Goal: Find specific page/section: Find specific page/section

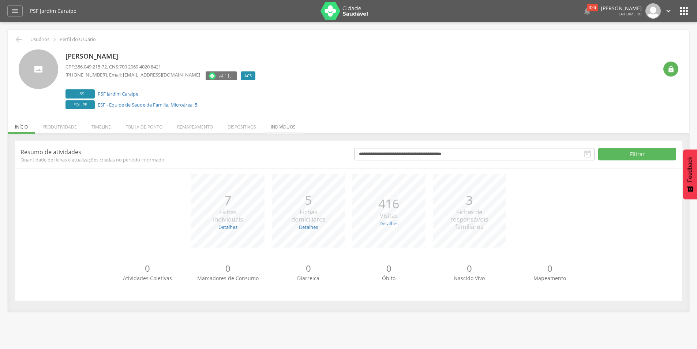
click at [277, 126] on li "Indivíduos" at bounding box center [283, 124] width 40 height 17
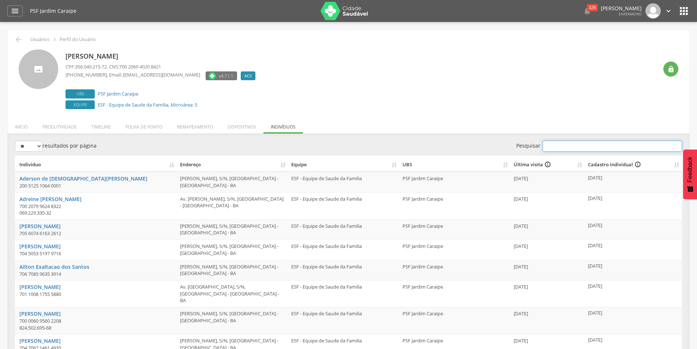
click at [584, 145] on input "Pesquisar" at bounding box center [611, 145] width 139 height 11
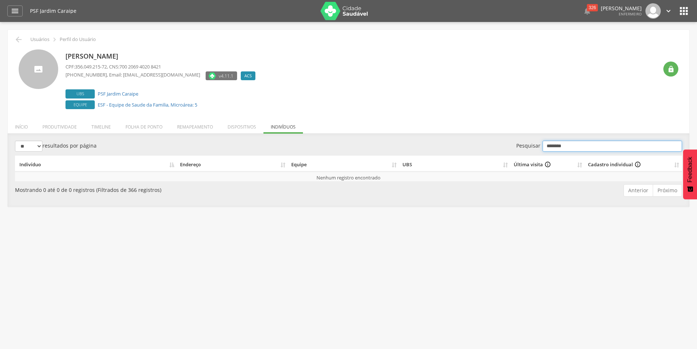
type input "********"
click at [686, 11] on icon "" at bounding box center [684, 11] width 12 height 12
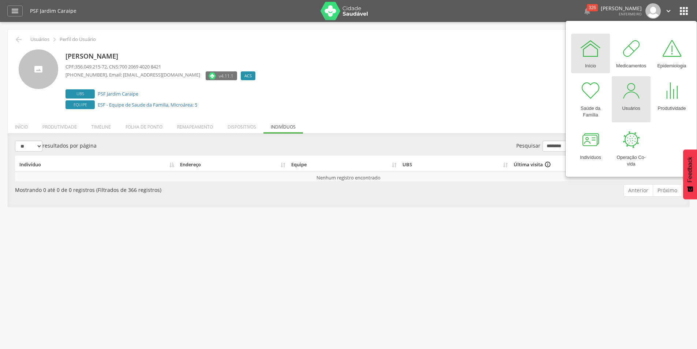
click at [633, 102] on div "Usuários" at bounding box center [631, 107] width 18 height 10
click at [633, 101] on div at bounding box center [631, 91] width 22 height 22
click at [634, 99] on div at bounding box center [631, 91] width 22 height 22
